Goal: Task Accomplishment & Management: Manage account settings

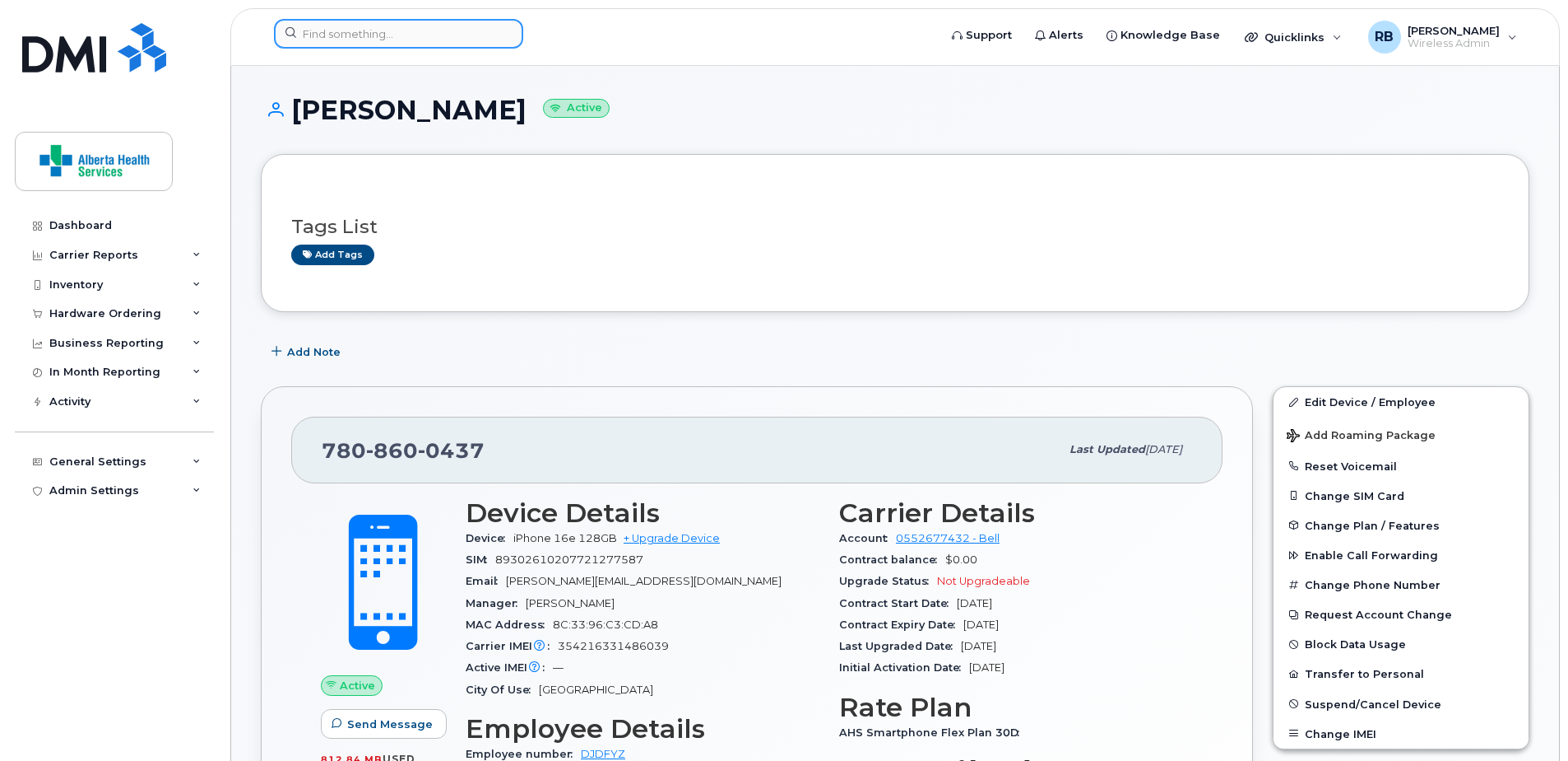
click at [459, 43] on input at bounding box center [398, 34] width 249 height 30
paste input "7803855036"
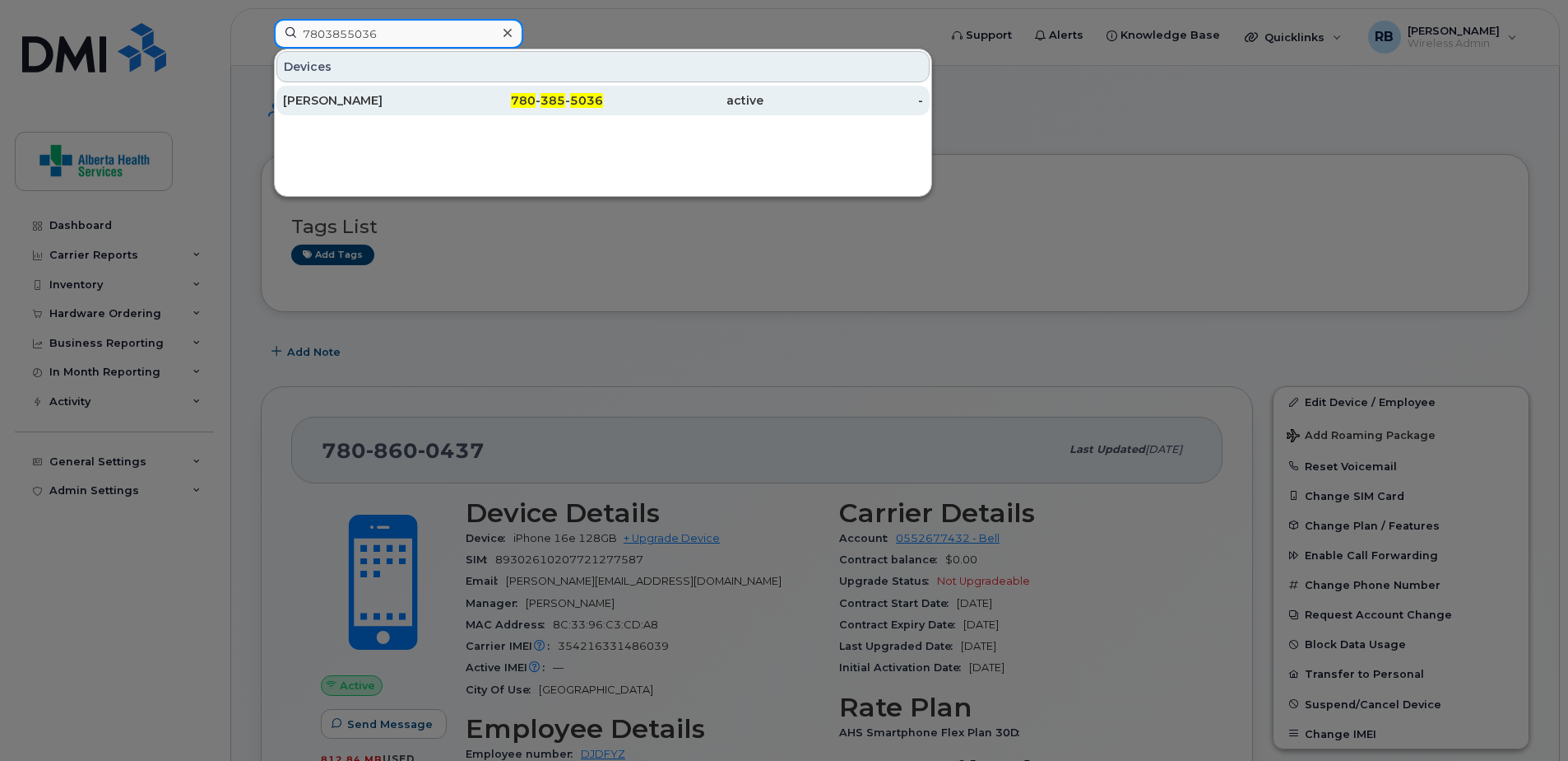
type input "7803855036"
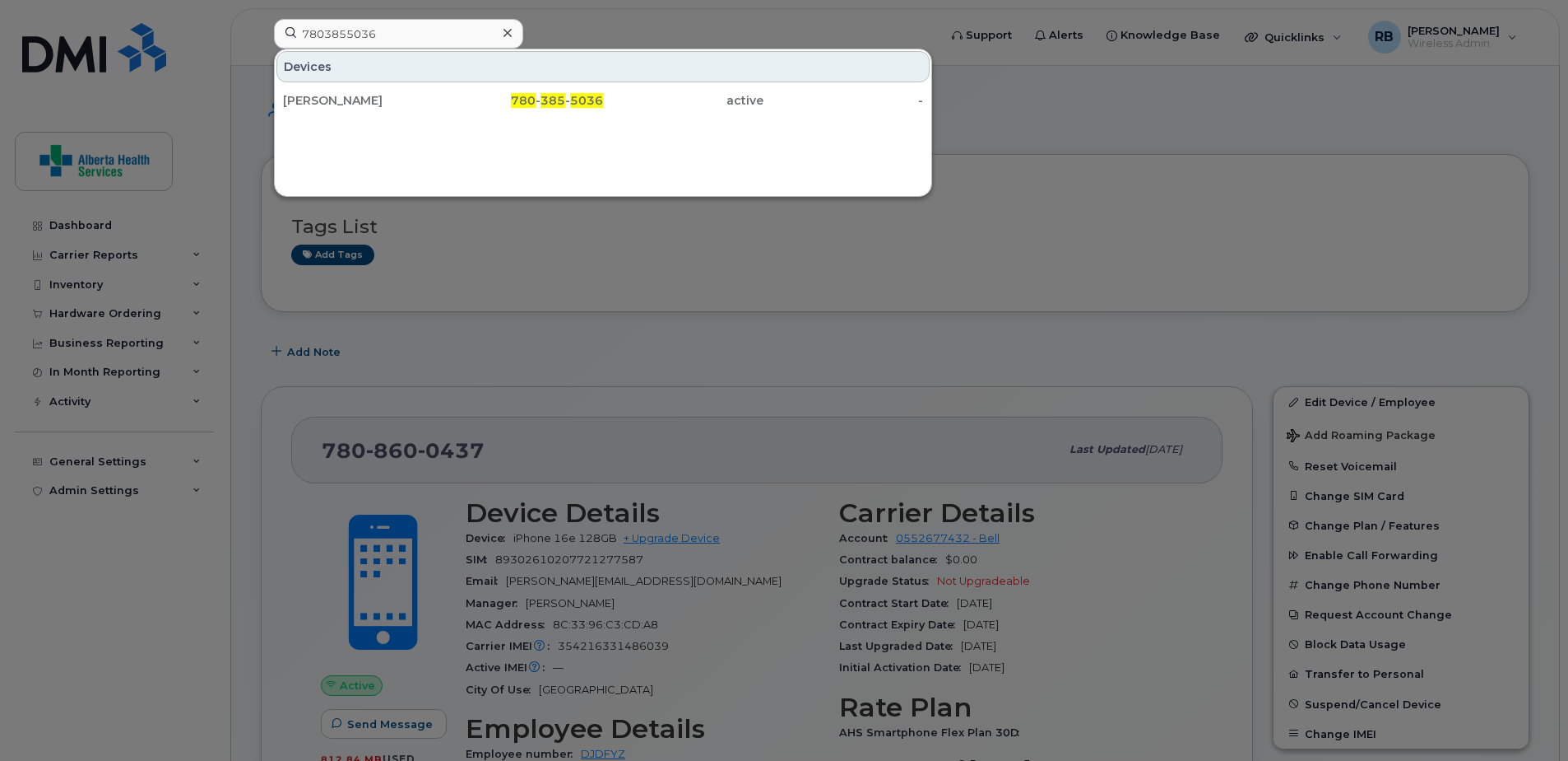
drag, startPoint x: 547, startPoint y: 95, endPoint x: 479, endPoint y: 116, distance: 71.2
click at [547, 95] on span "385" at bounding box center [553, 100] width 25 height 14
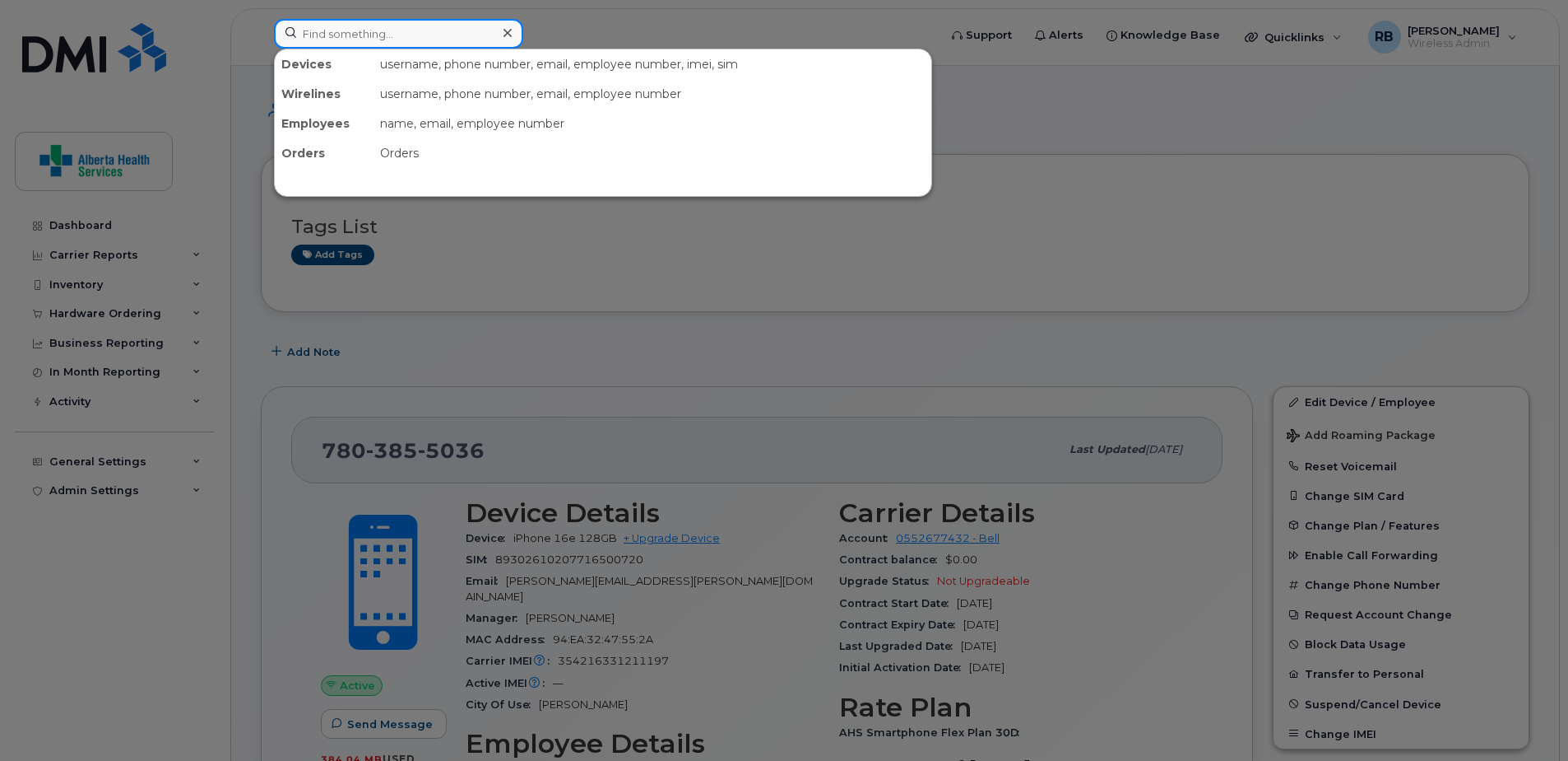
click at [357, 45] on input at bounding box center [398, 34] width 249 height 30
paste input "7803125499"
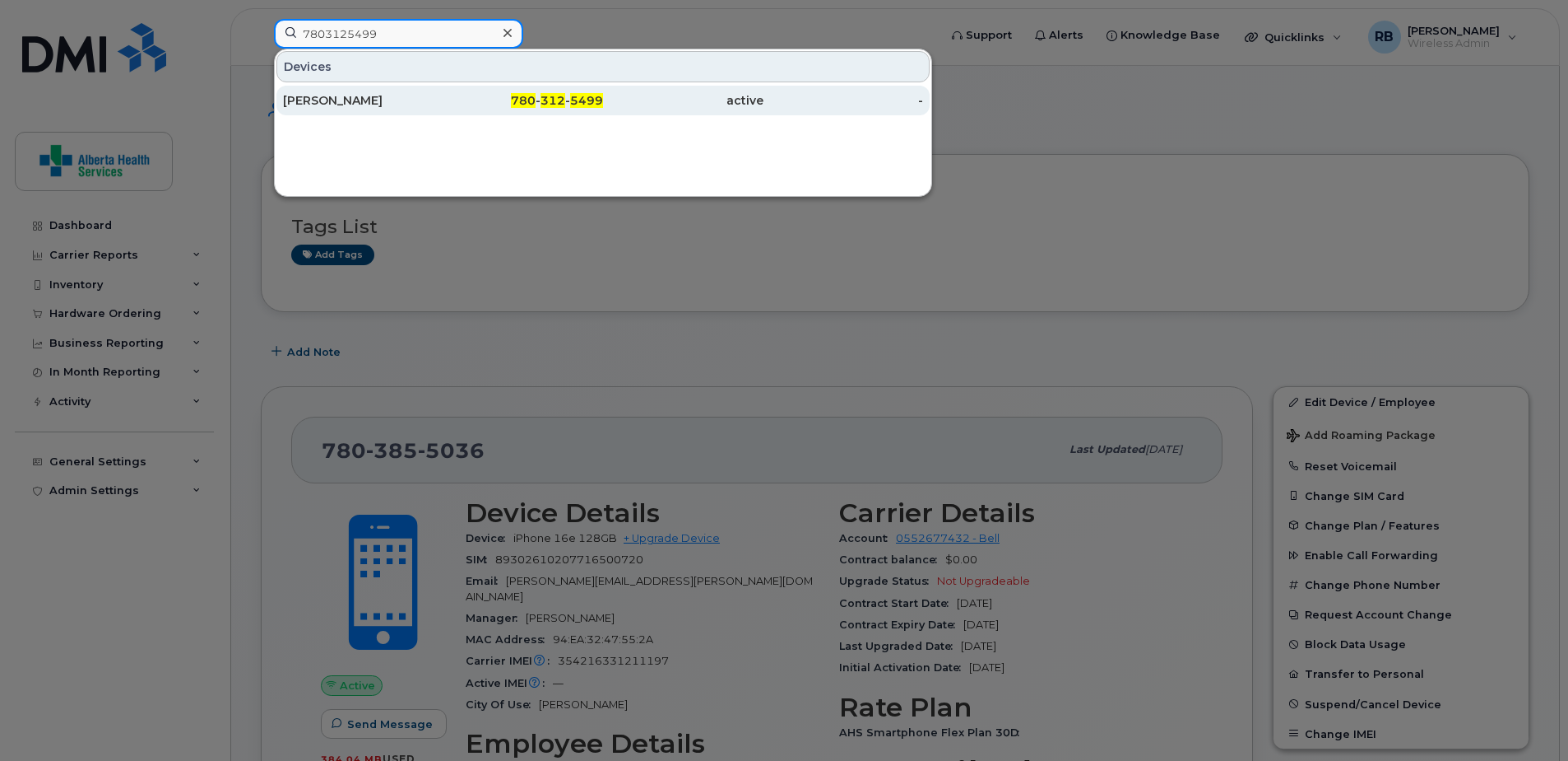
type input "7803125499"
click at [516, 100] on span "780" at bounding box center [523, 100] width 25 height 14
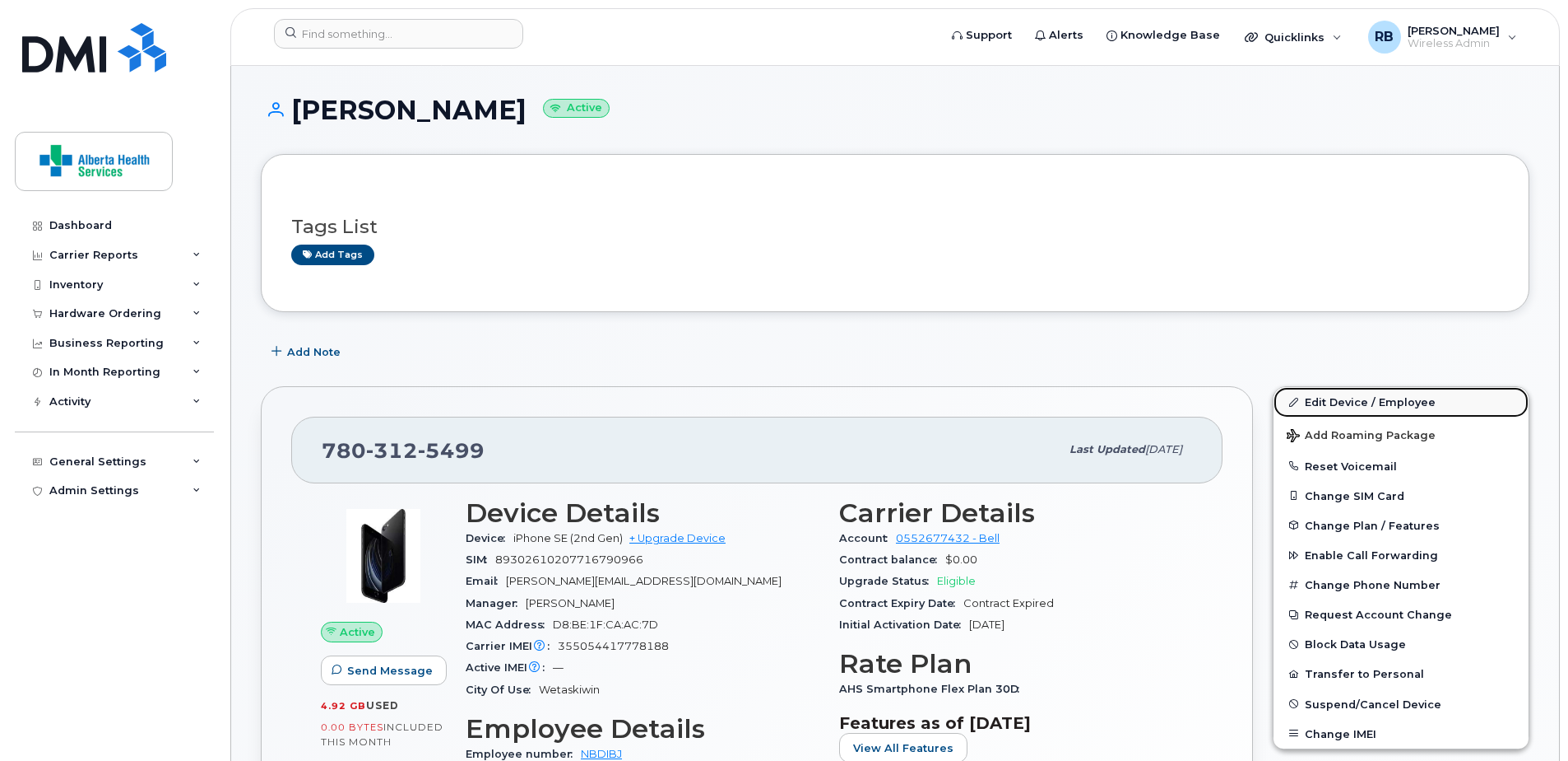
click at [1374, 401] on link "Edit Device / Employee" at bounding box center [1401, 402] width 255 height 30
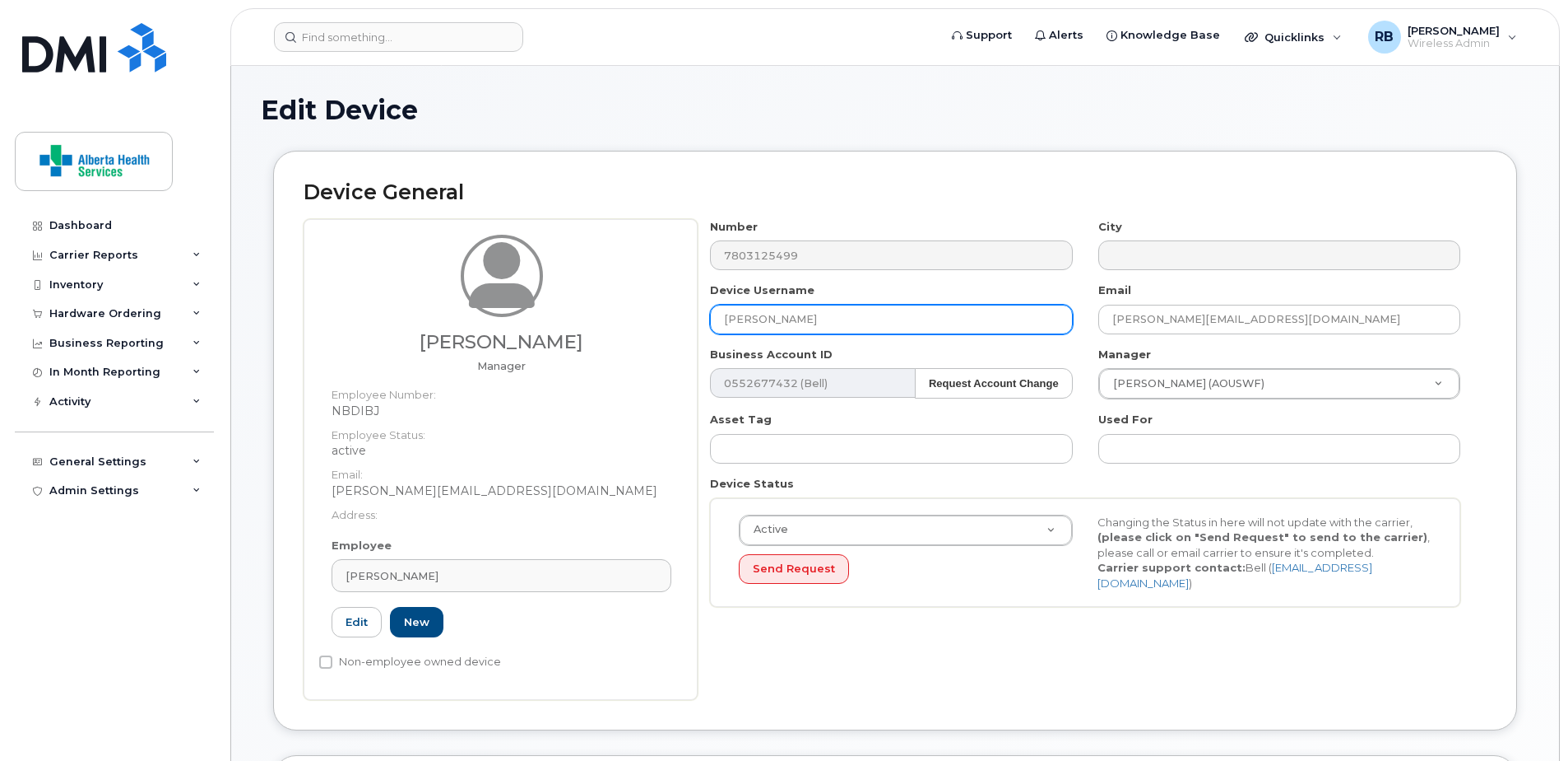
drag, startPoint x: 885, startPoint y: 311, endPoint x: 364, endPoint y: 252, distance: 524.3
click at [475, 271] on div "Hannah Peter Manager Employee Number: NBDIBJ Employee Status: active Email: Han…" at bounding box center [895, 460] width 1183 height 481
paste input "Marilyn Foss"
type input "Marilyn Foss"
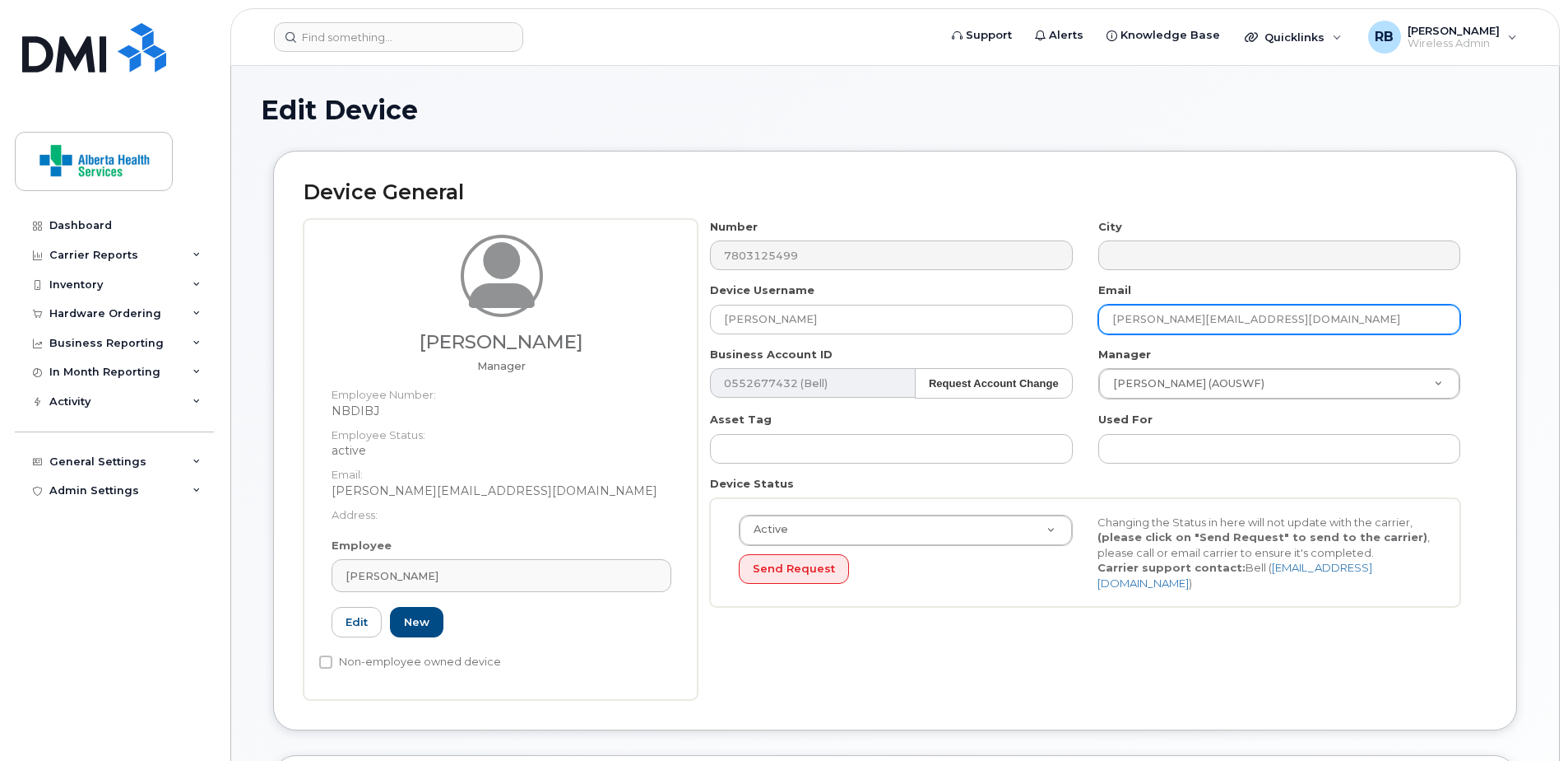
drag, startPoint x: 1365, startPoint y: 328, endPoint x: 931, endPoint y: 283, distance: 436.3
click at [931, 283] on div "Number 7803125499 City Device Username Marilyn Foss Email Hannah.Peter@assisted…" at bounding box center [1085, 420] width 776 height 401
paste input "Marilyn.Foss"
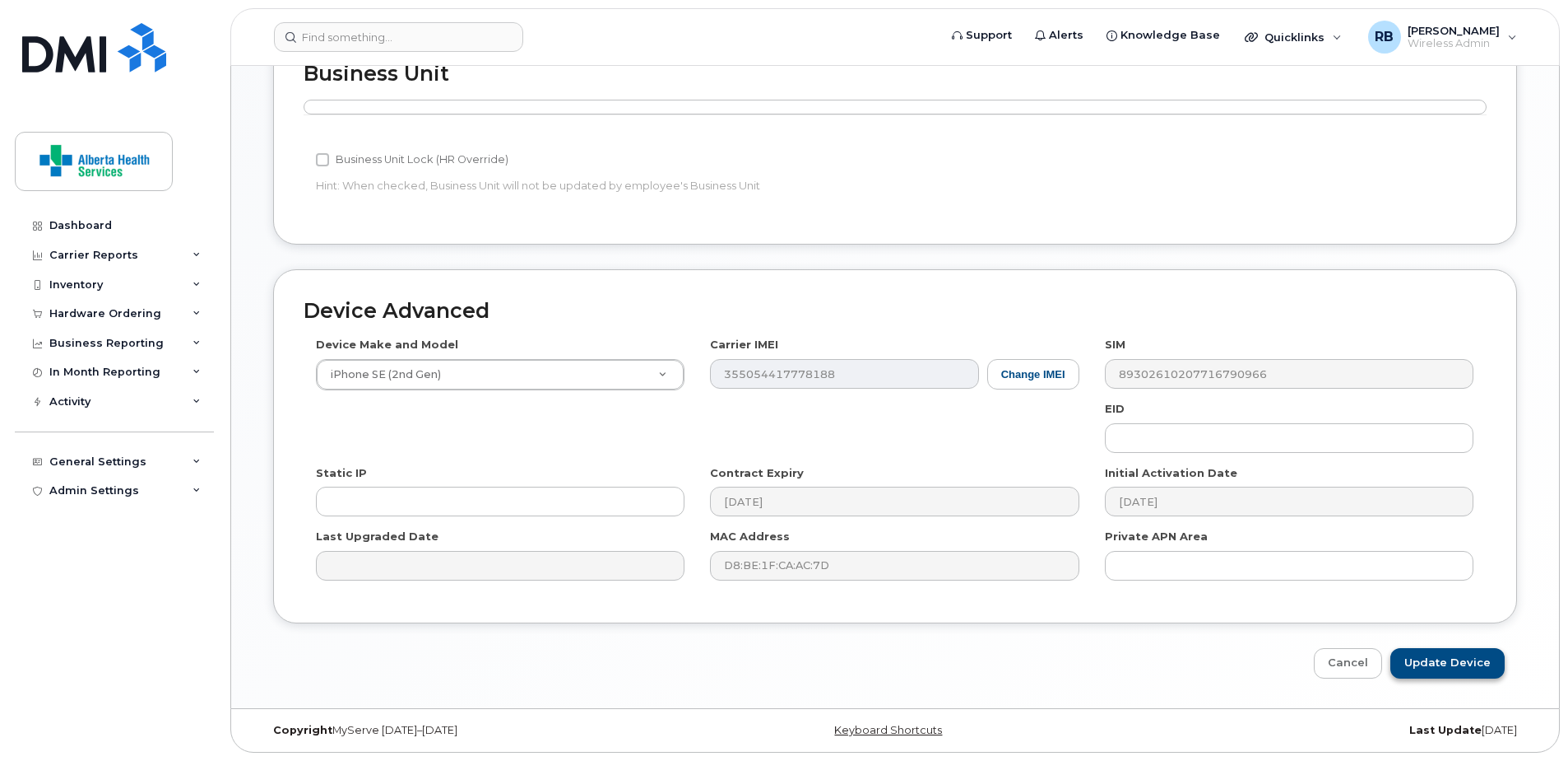
type input "[PERSON_NAME][EMAIL_ADDRESS][PERSON_NAME][DOMAIN_NAME]"
click at [1500, 667] on input "Update Device" at bounding box center [1447, 663] width 114 height 31
type input "Saving..."
